Goal: Information Seeking & Learning: Learn about a topic

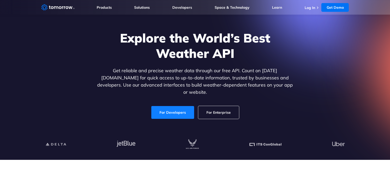
scroll to position [26, 0]
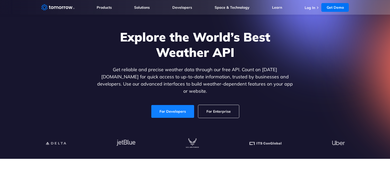
click at [168, 112] on link "For Developers" at bounding box center [172, 111] width 43 height 13
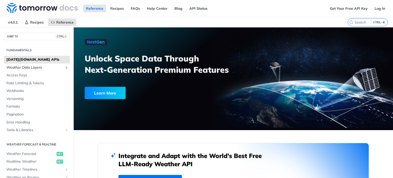
click at [33, 66] on span "Weather Data Layers" at bounding box center [34, 67] width 57 height 5
